Goal: Task Accomplishment & Management: Manage account settings

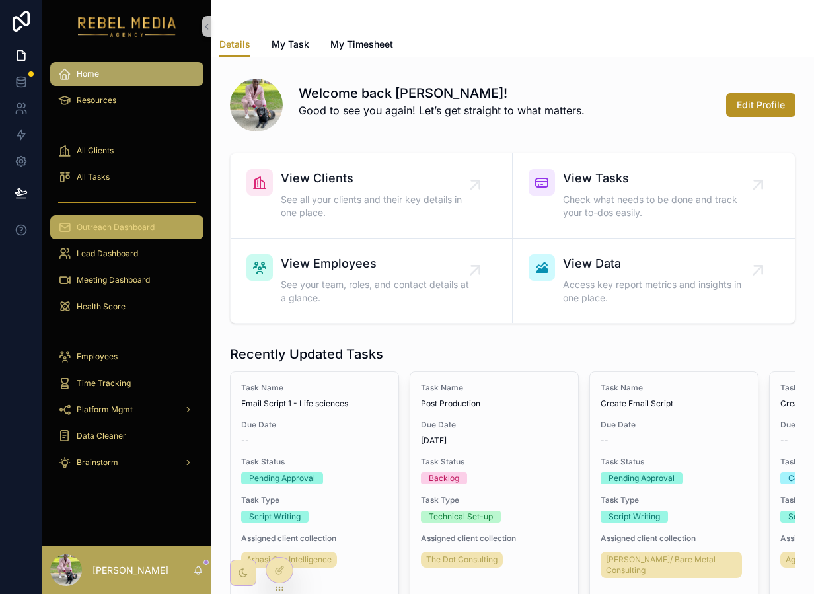
click at [155, 229] on div "Outreach Dashboard" at bounding box center [126, 227] width 137 height 21
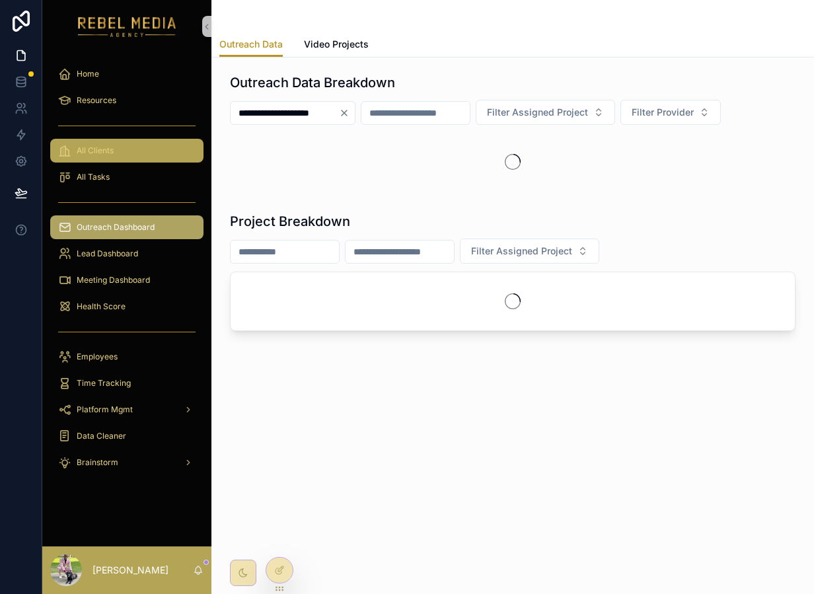
click at [130, 151] on div "All Clients" at bounding box center [126, 150] width 137 height 21
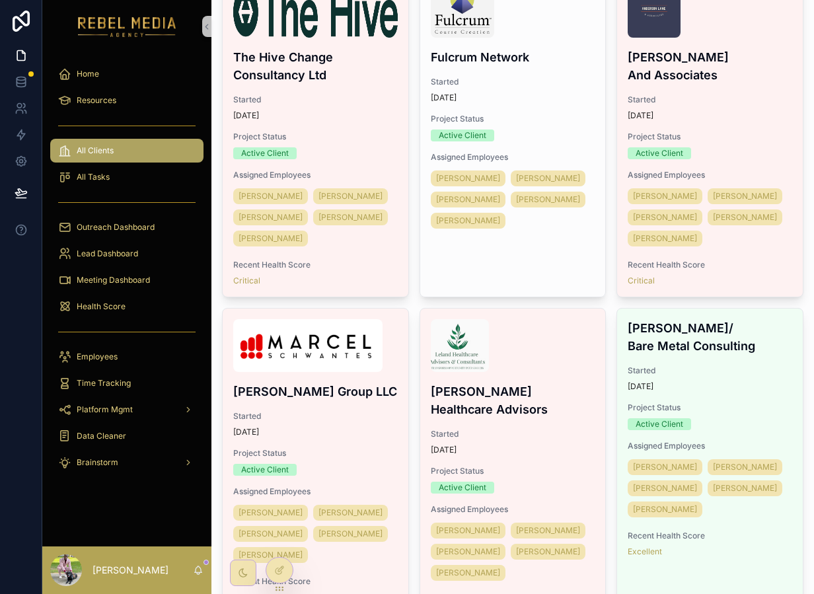
scroll to position [1012, 0]
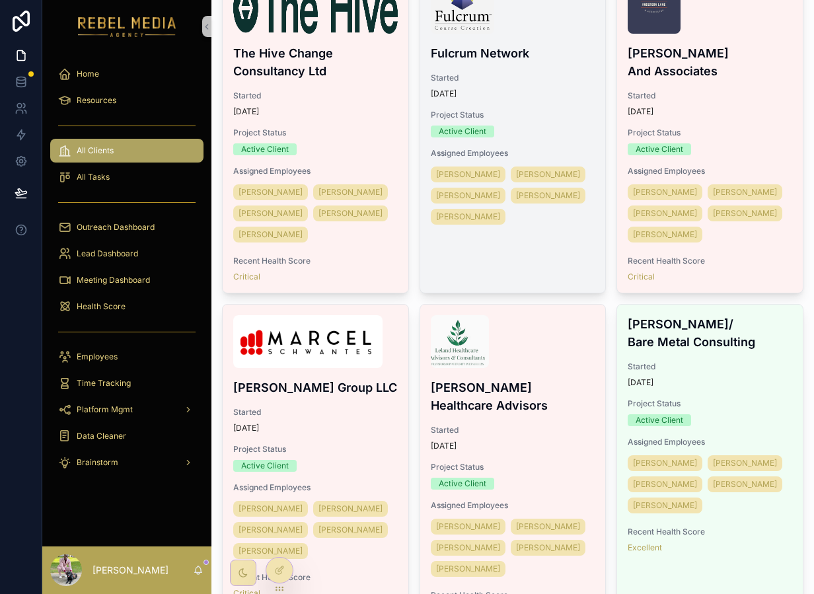
click at [529, 120] on span "Project Status" at bounding box center [513, 115] width 165 height 11
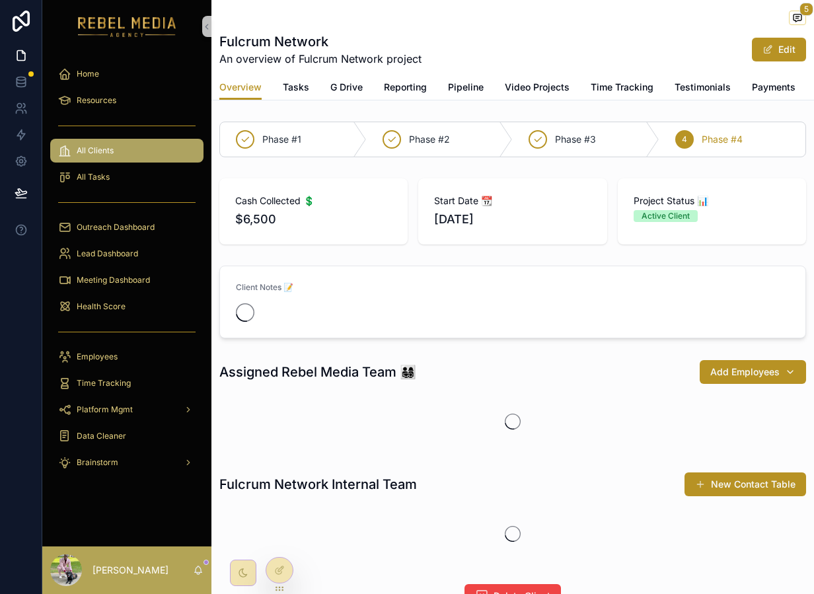
click at [310, 86] on div "Overview Tasks G Drive Reporting Pipeline Video Projects Time Tracking Testimon…" at bounding box center [512, 87] width 587 height 25
click at [288, 93] on span "Tasks" at bounding box center [296, 87] width 26 height 13
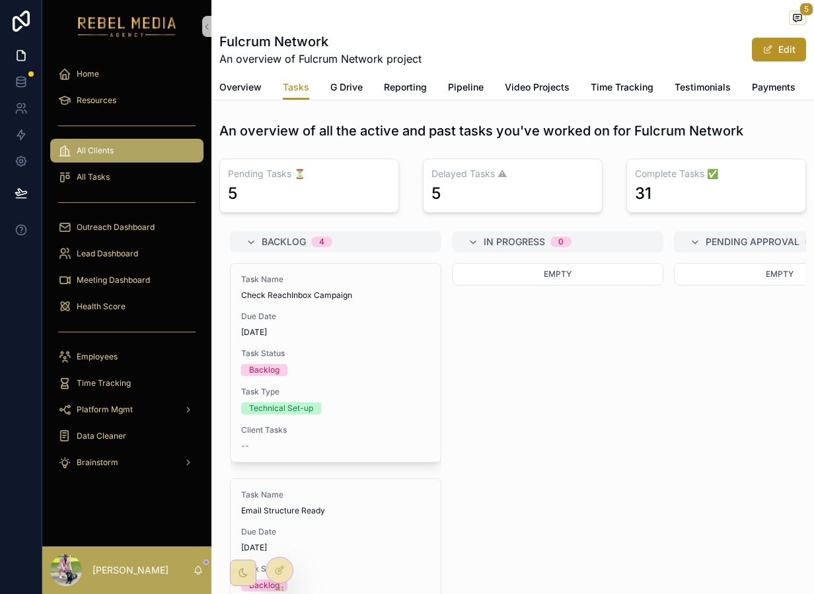
click at [336, 95] on link "G Drive" at bounding box center [347, 88] width 32 height 26
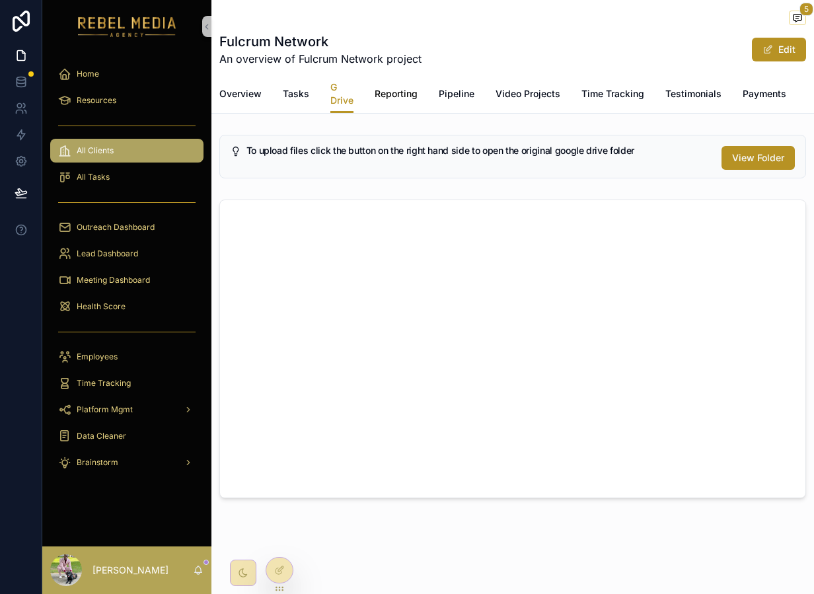
click at [382, 96] on span "Reporting" at bounding box center [396, 93] width 43 height 13
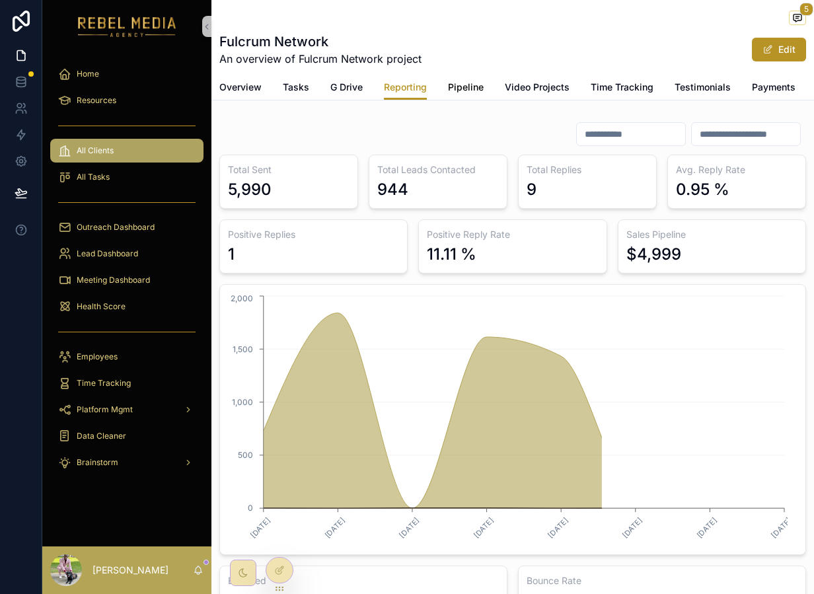
click at [463, 78] on link "Pipeline" at bounding box center [466, 88] width 36 height 26
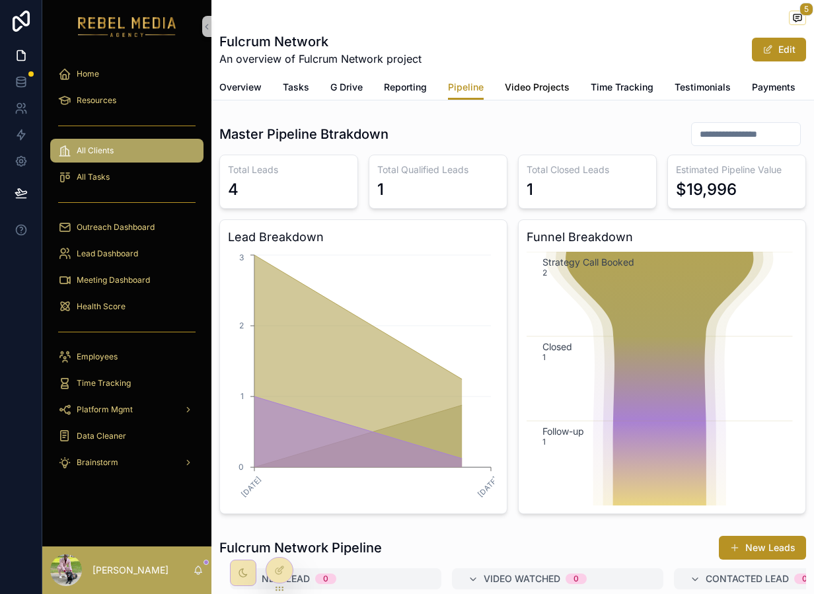
click at [524, 92] on span "Video Projects" at bounding box center [537, 87] width 65 height 13
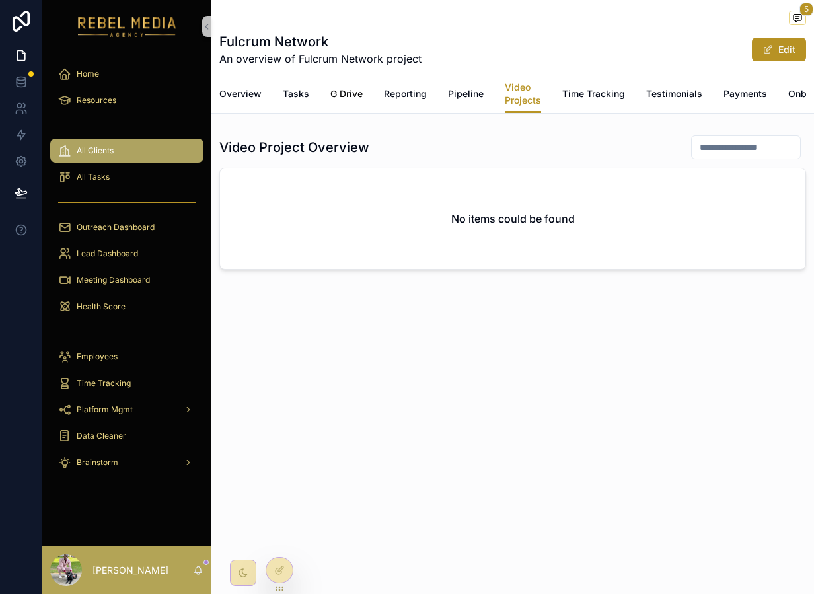
click at [338, 97] on span "G Drive" at bounding box center [347, 93] width 32 height 13
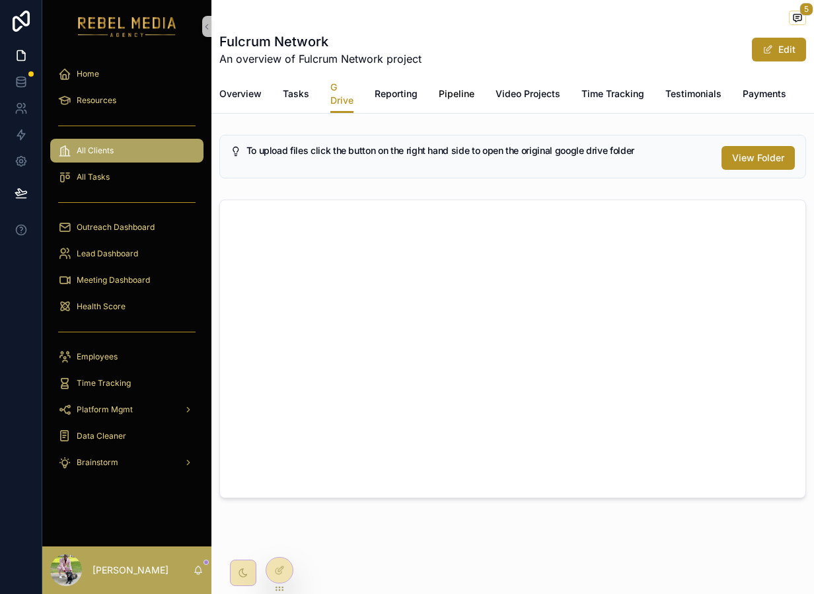
click at [461, 92] on span "Pipeline" at bounding box center [457, 93] width 36 height 13
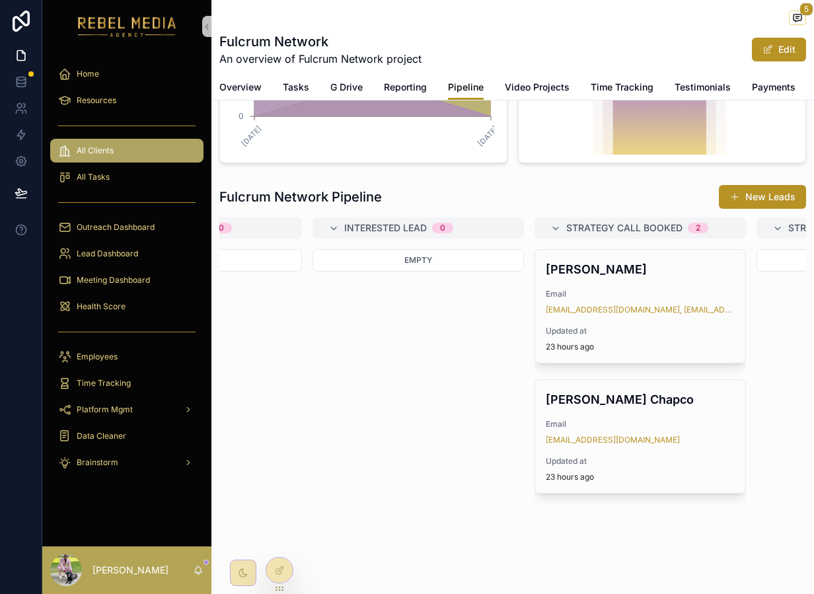
scroll to position [0, 586]
click at [121, 234] on div "Outreach Dashboard" at bounding box center [126, 227] width 137 height 21
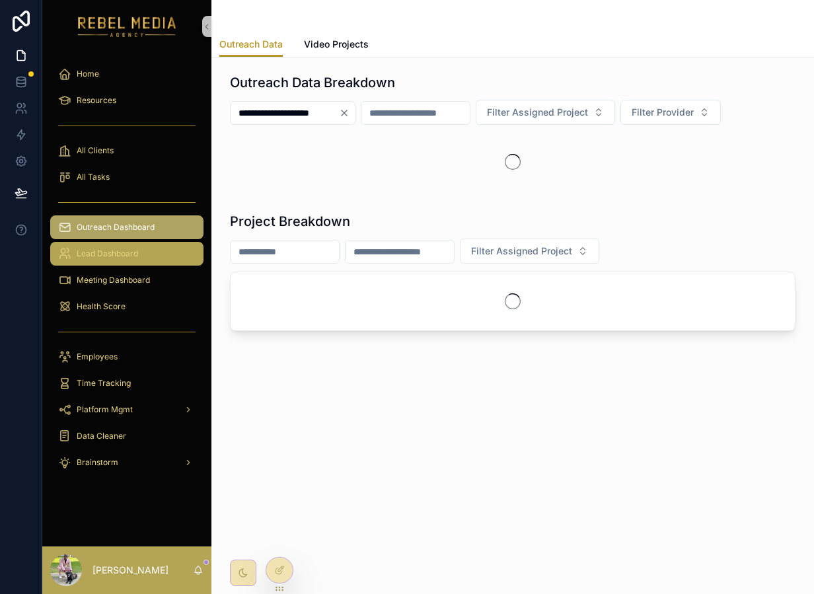
click at [135, 245] on div "Lead Dashboard" at bounding box center [126, 253] width 137 height 21
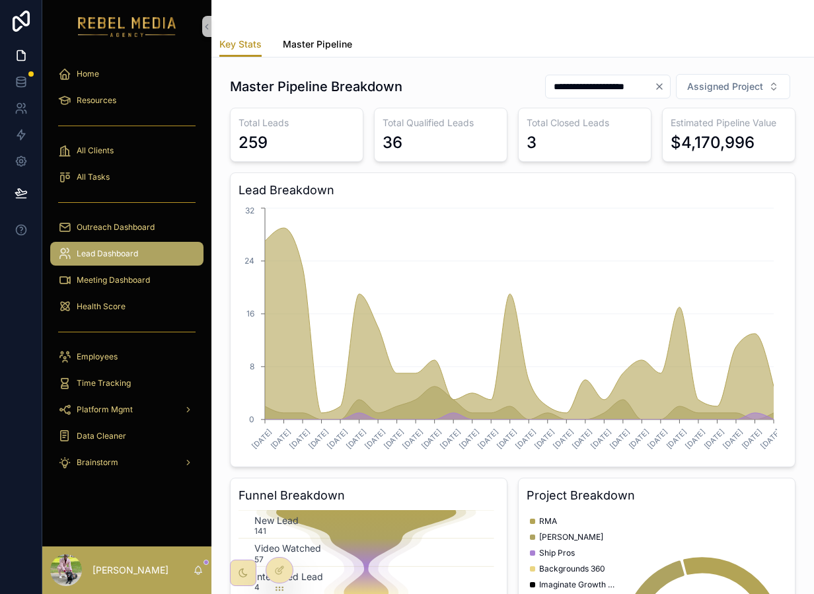
click at [337, 55] on link "Master Pipeline" at bounding box center [317, 45] width 69 height 26
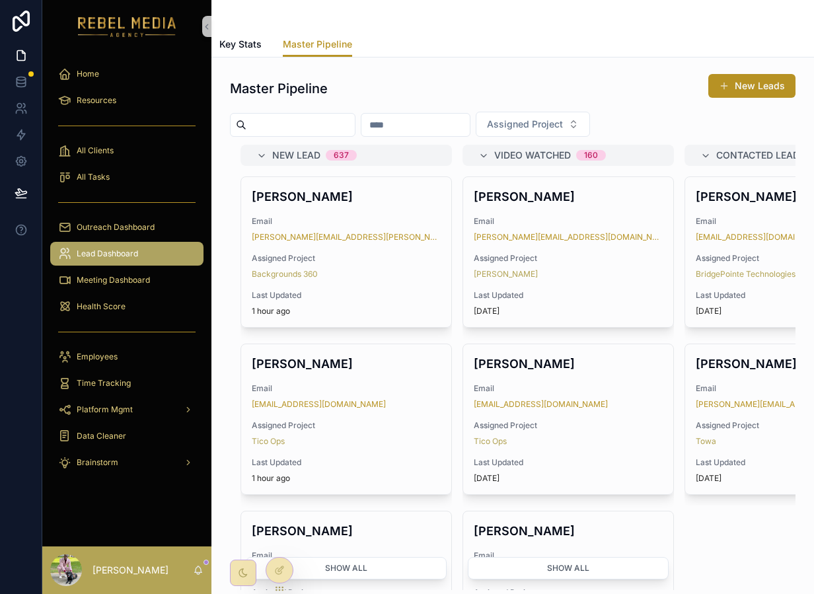
click at [306, 120] on input "scrollable content" at bounding box center [301, 125] width 108 height 19
type input "****"
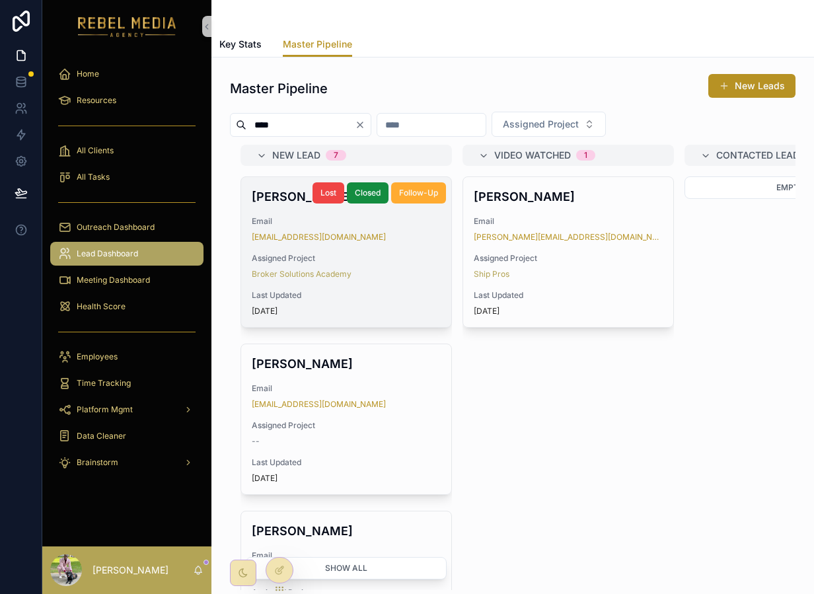
click at [388, 266] on div "Assigned Project Broker Solutions Academy" at bounding box center [346, 266] width 189 height 26
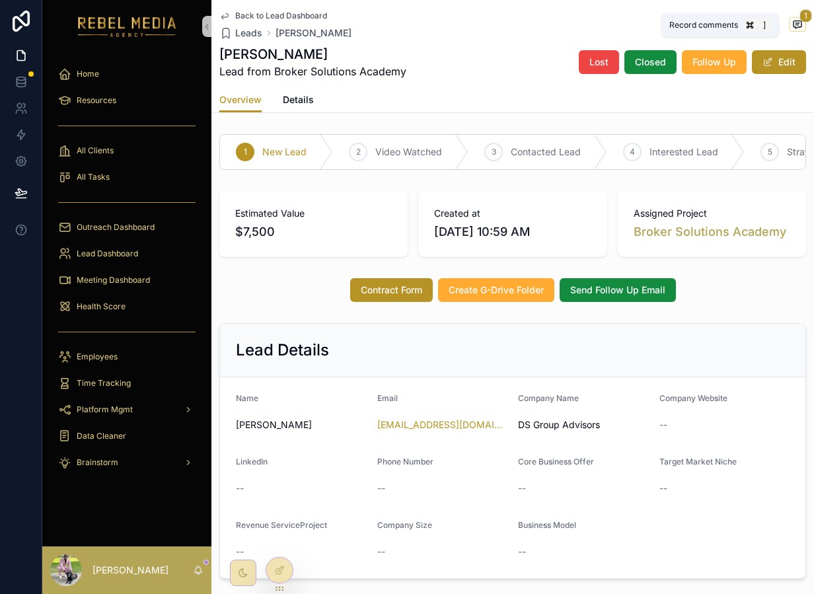
click at [794, 21] on icon "scrollable content" at bounding box center [798, 23] width 8 height 7
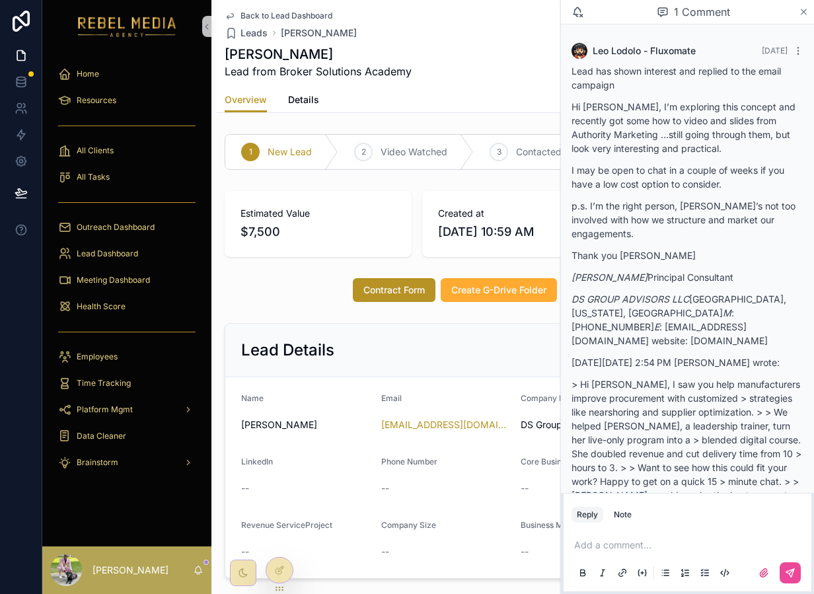
click at [804, 15] on icon "scrollable content" at bounding box center [804, 12] width 10 height 11
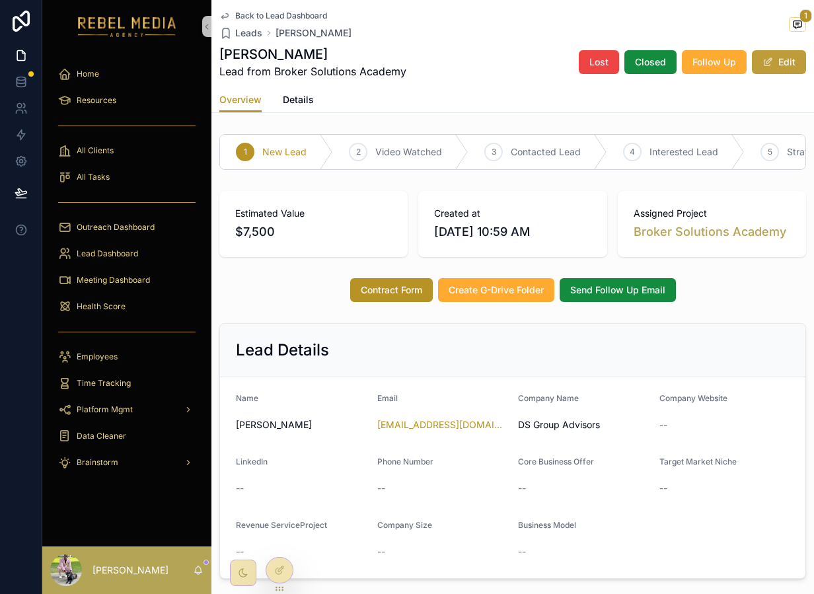
click at [766, 68] on button "Edit" at bounding box center [779, 62] width 54 height 24
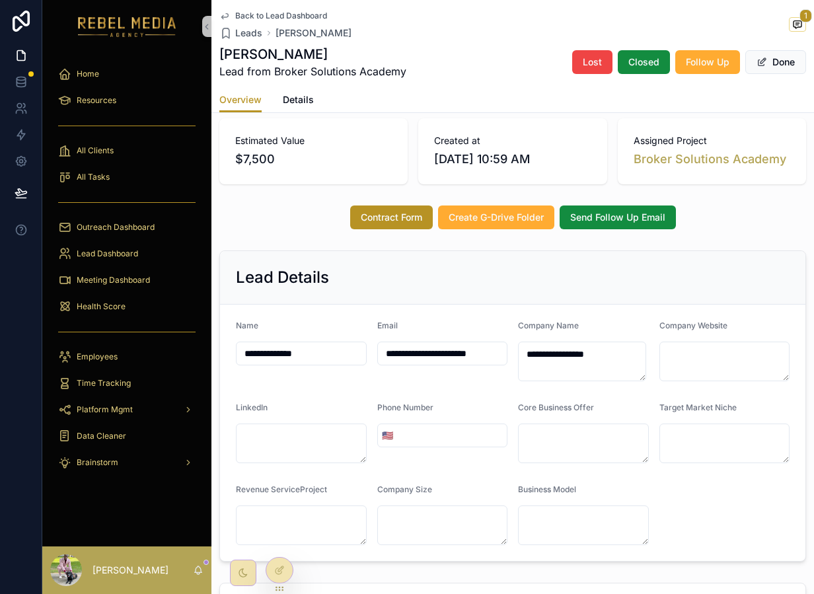
scroll to position [144, 0]
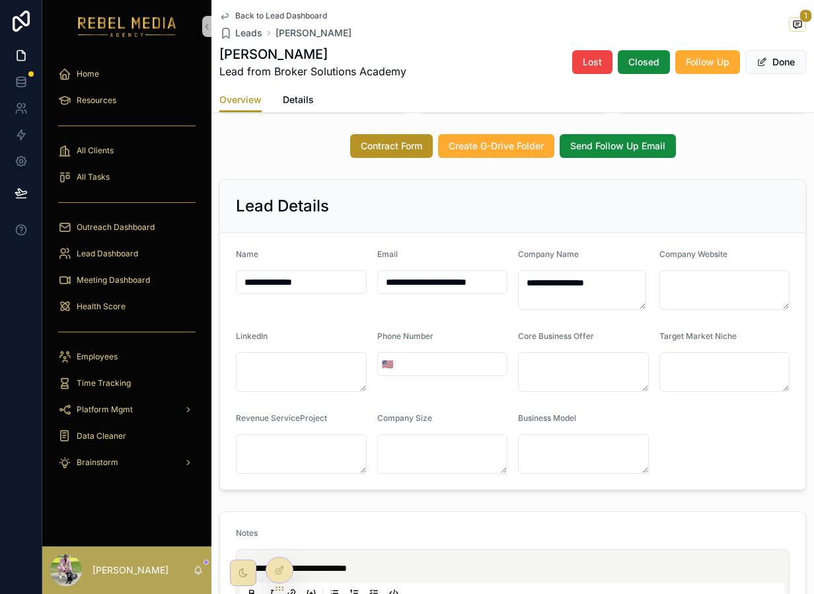
click at [488, 290] on input "**********" at bounding box center [443, 282] width 130 height 19
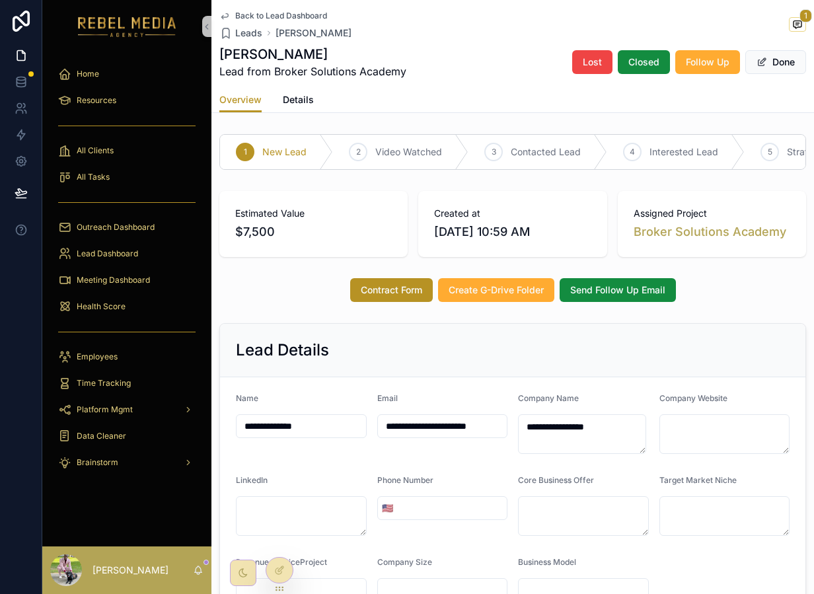
scroll to position [2, 0]
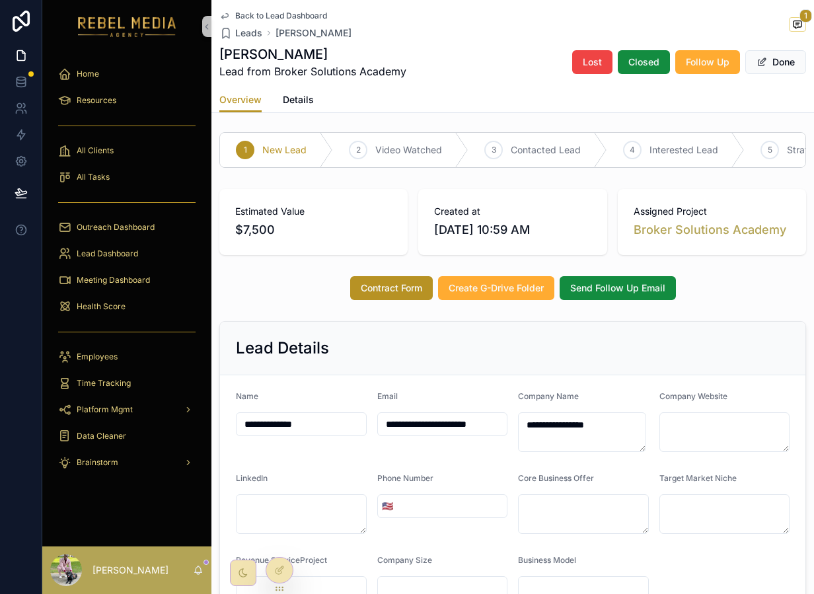
click at [317, 96] on div "Overview Details" at bounding box center [512, 99] width 587 height 25
click at [312, 98] on span "Details" at bounding box center [298, 99] width 31 height 13
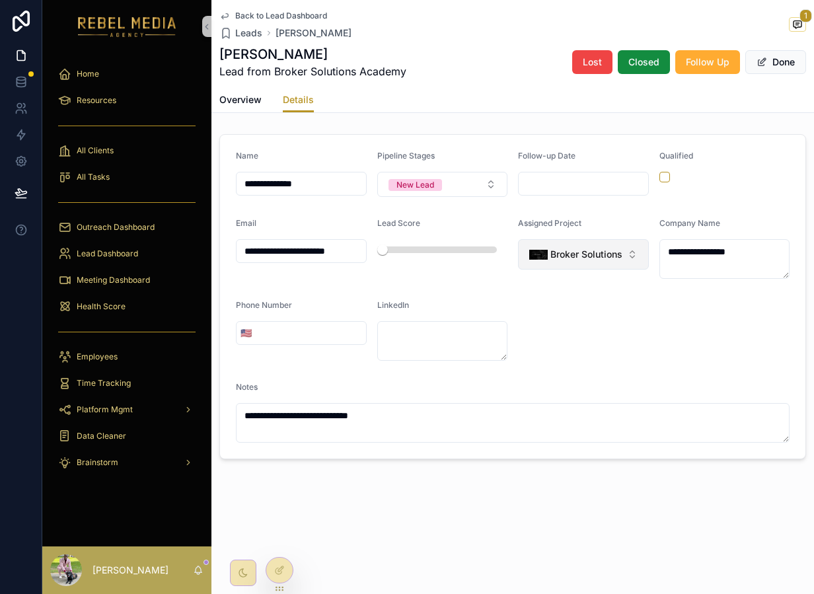
click at [587, 248] on span "Broker Solutions Academy" at bounding box center [586, 254] width 71 height 13
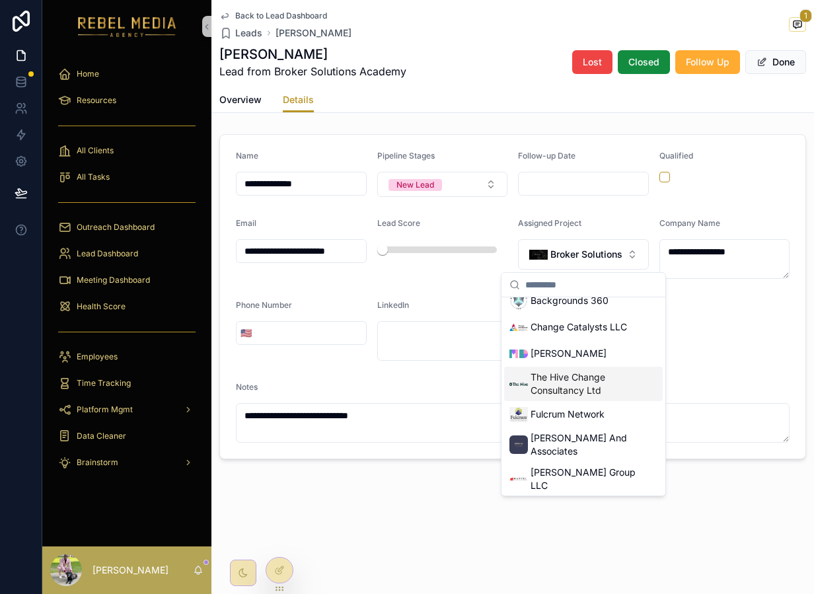
scroll to position [258, 0]
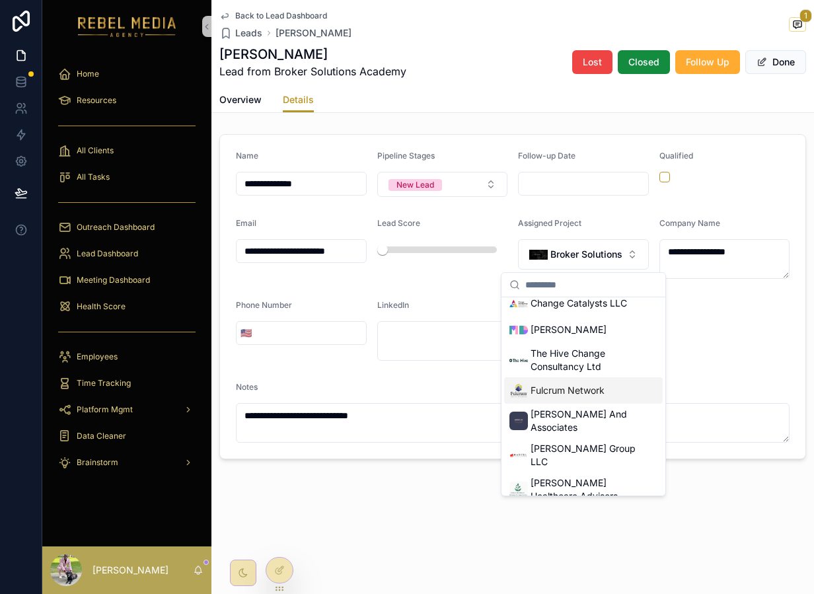
click at [564, 389] on span "Fulcrum Network" at bounding box center [568, 390] width 74 height 13
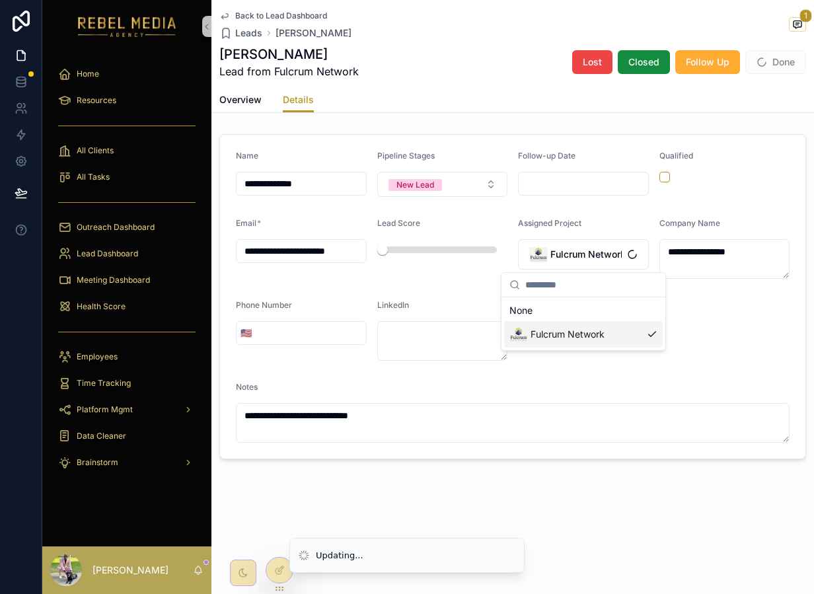
scroll to position [0, 0]
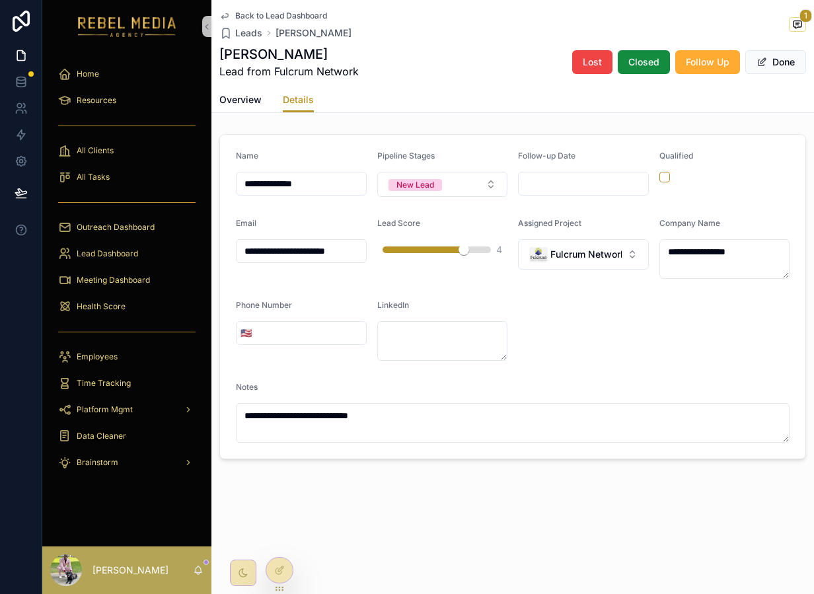
drag, startPoint x: 379, startPoint y: 253, endPoint x: 477, endPoint y: 244, distance: 98.3
click at [477, 244] on div "4" at bounding box center [443, 249] width 120 height 21
click at [666, 175] on button "scrollable content" at bounding box center [665, 177] width 11 height 11
click at [422, 185] on div "New Lead" at bounding box center [416, 185] width 38 height 12
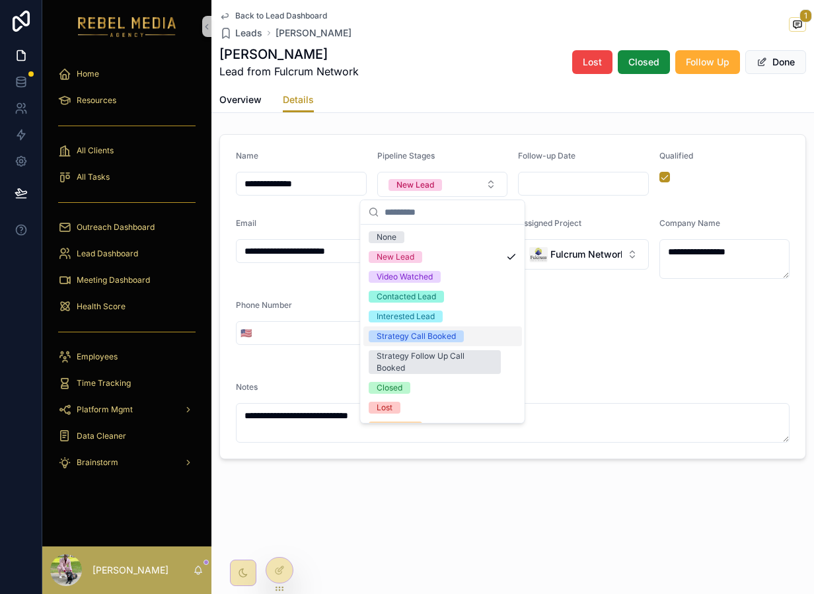
click at [446, 334] on div "Strategy Call Booked" at bounding box center [416, 337] width 79 height 12
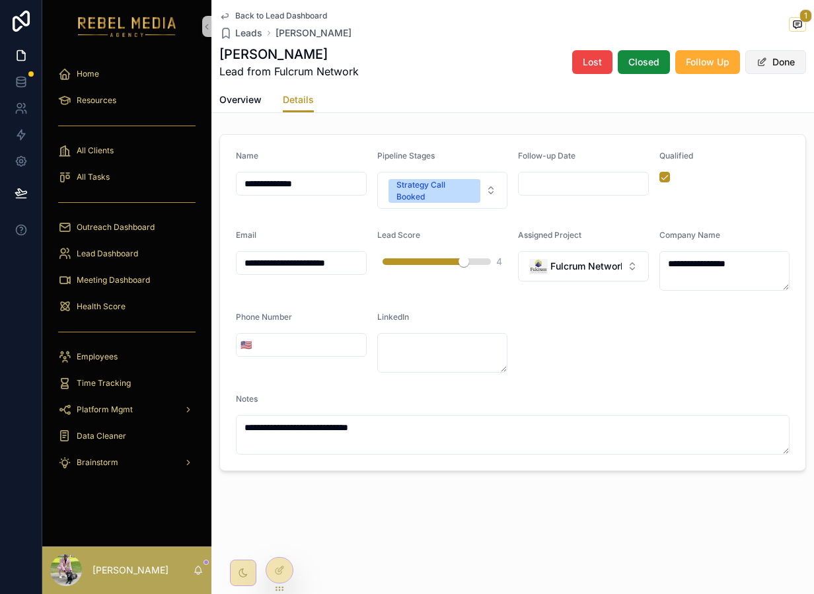
click at [788, 59] on button "Done" at bounding box center [776, 62] width 61 height 24
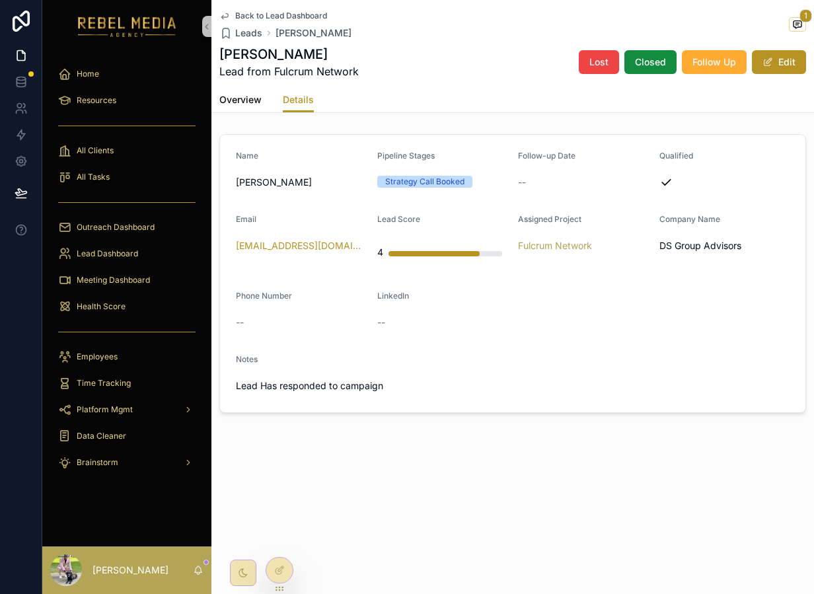
click at [245, 103] on span "Overview" at bounding box center [240, 99] width 42 height 13
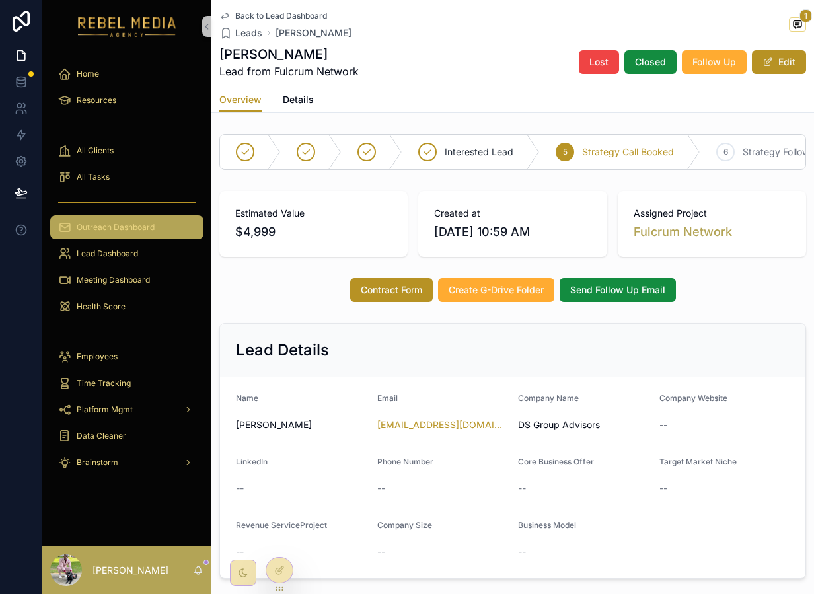
click at [102, 235] on div "Outreach Dashboard" at bounding box center [126, 227] width 137 height 21
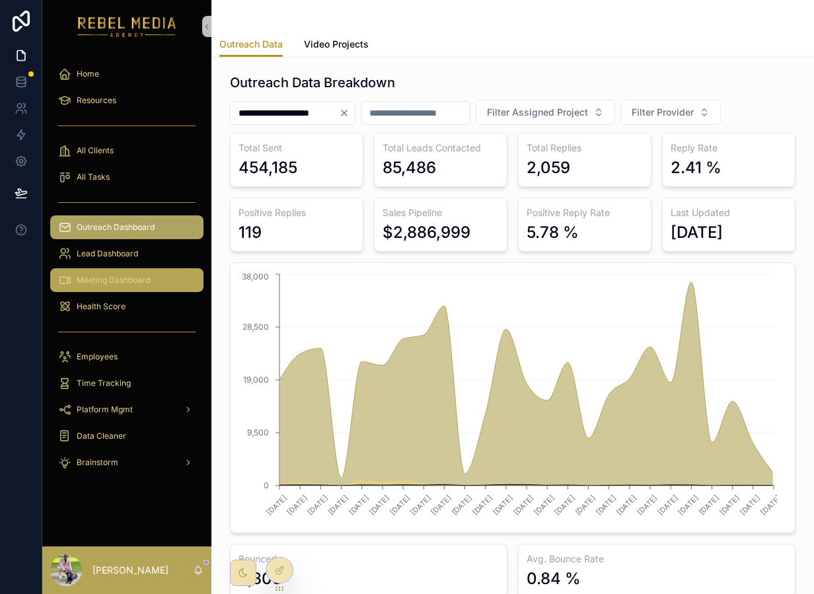
click at [134, 283] on span "Meeting Dashboard" at bounding box center [113, 280] width 73 height 11
